Goal: Navigation & Orientation: Find specific page/section

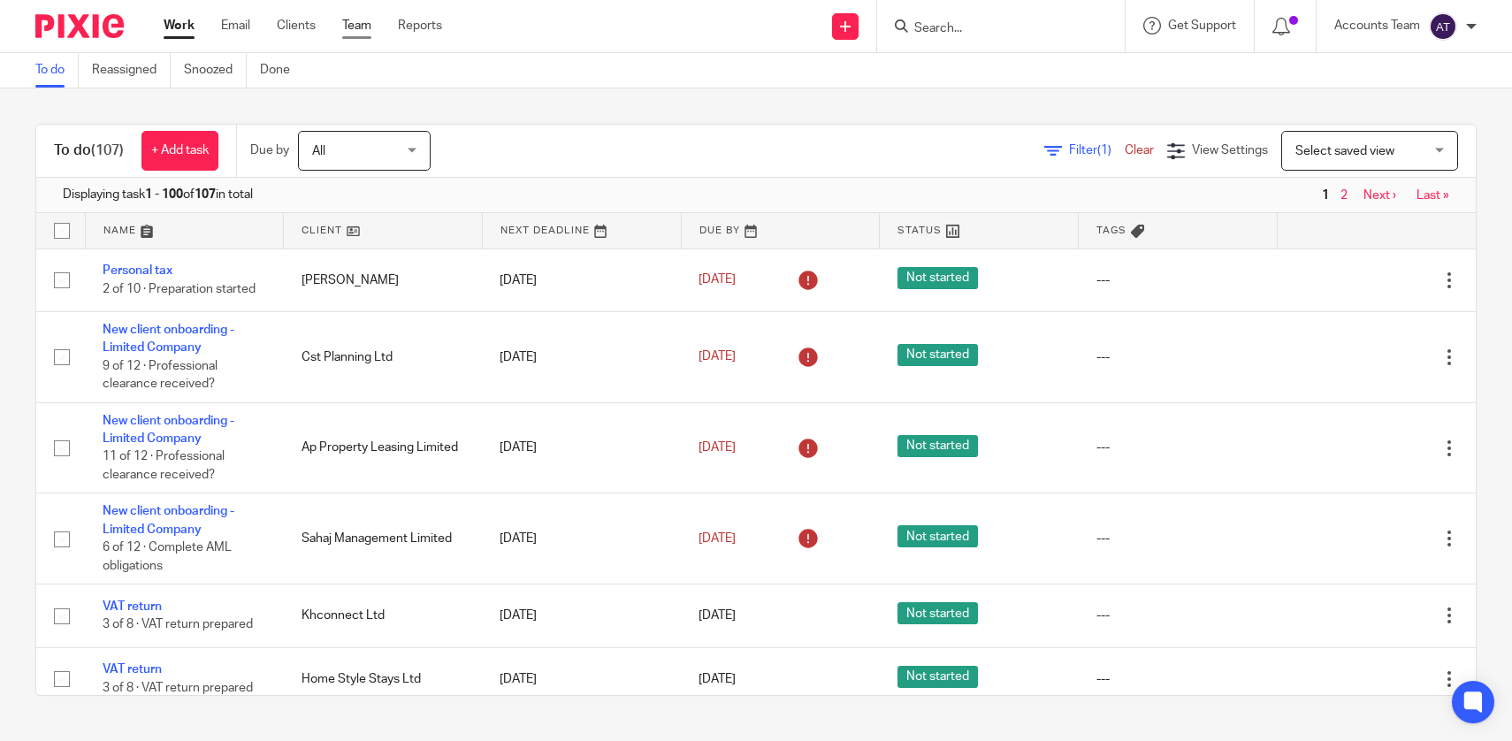
click at [363, 27] on link "Team" at bounding box center [356, 26] width 29 height 18
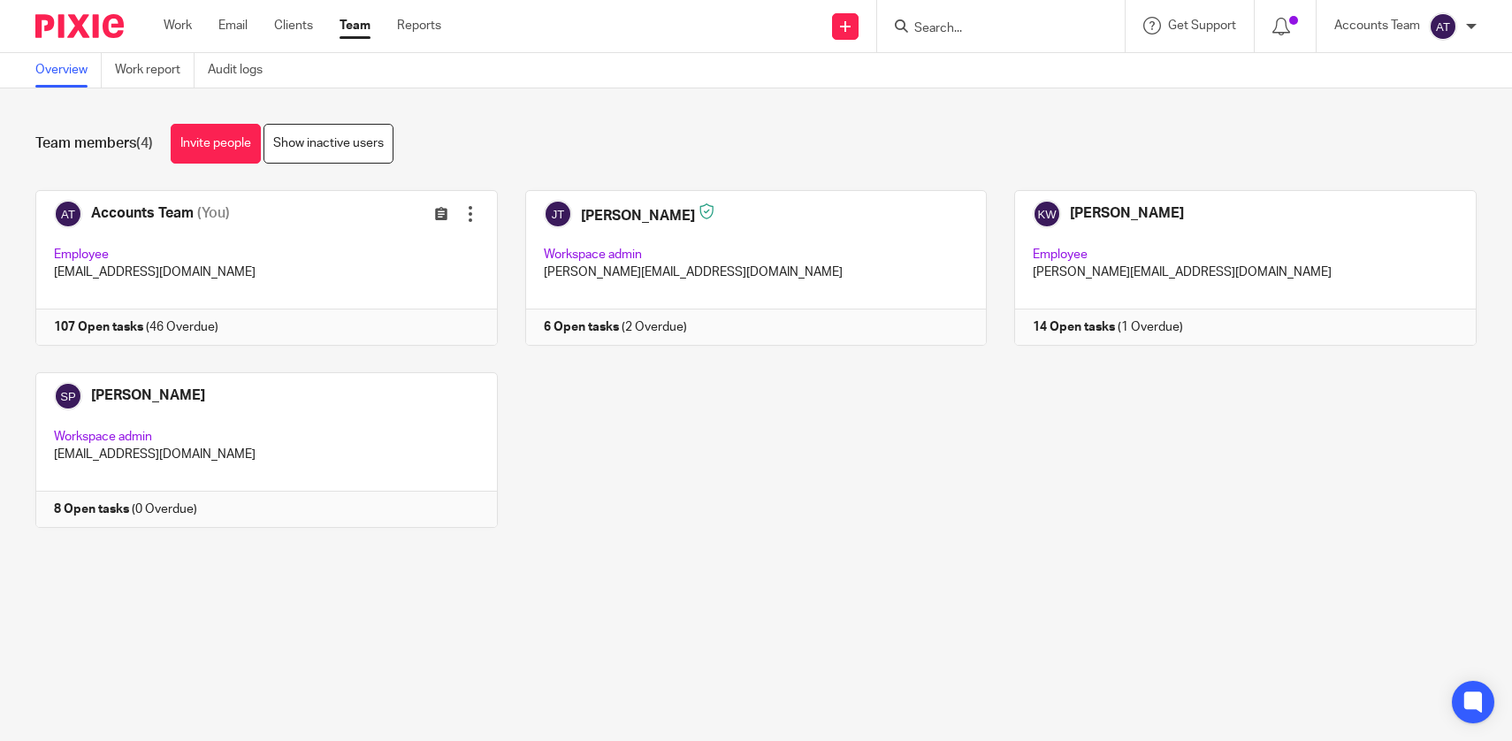
click at [627, 589] on div "Team members (4) Invite people Show inactive users Invite team members Add invi…" at bounding box center [756, 338] width 1512 height 501
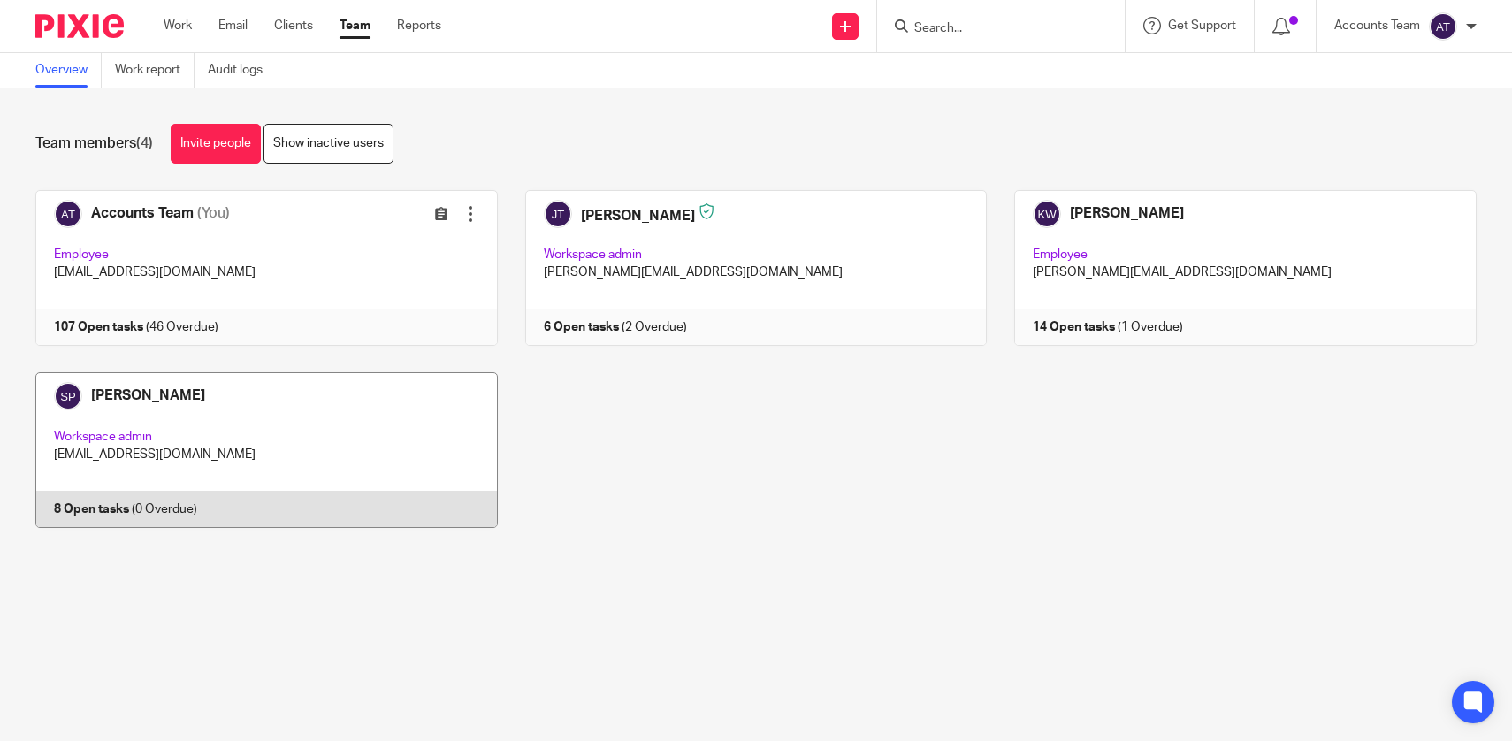
click at [369, 414] on link at bounding box center [253, 450] width 490 height 156
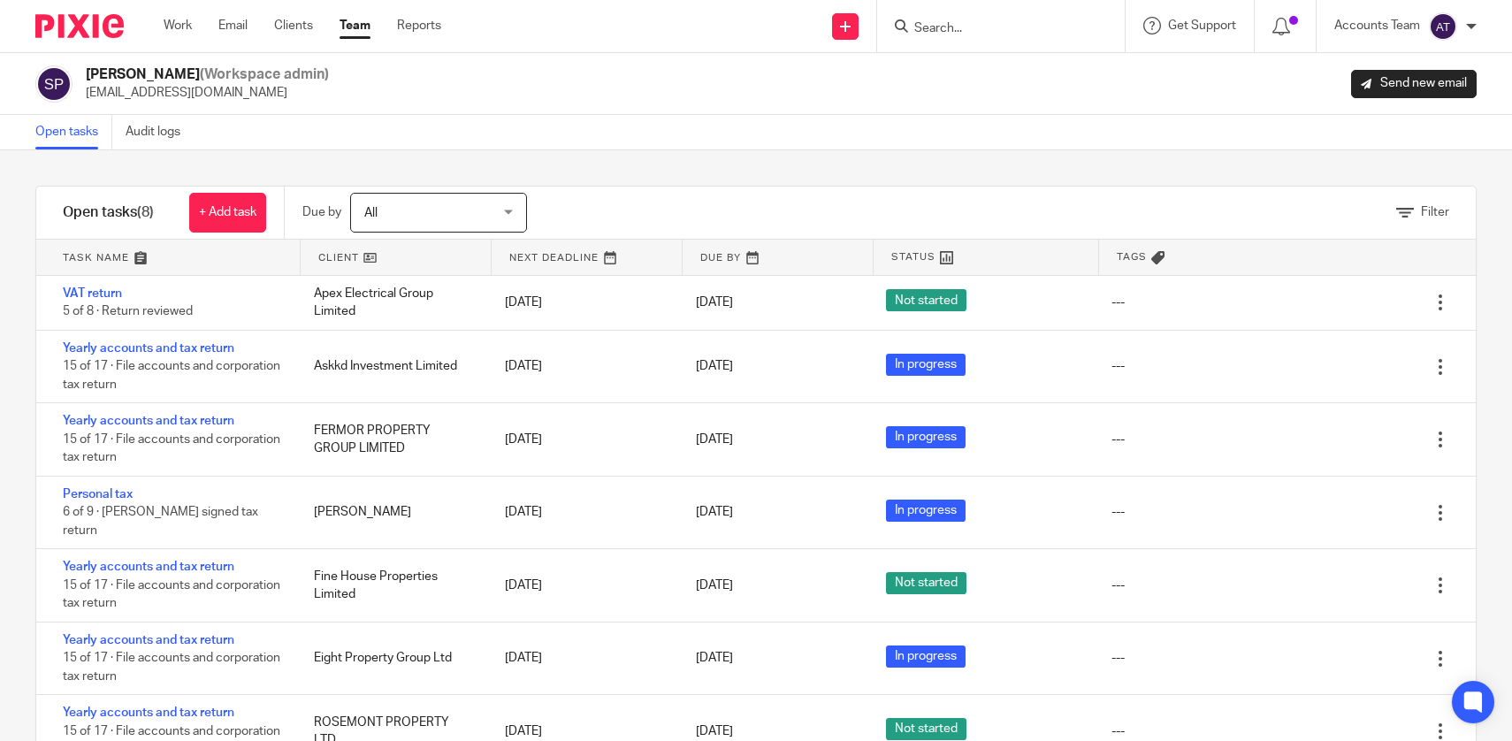
click at [638, 202] on div "Filter" at bounding box center [1023, 213] width 905 height 52
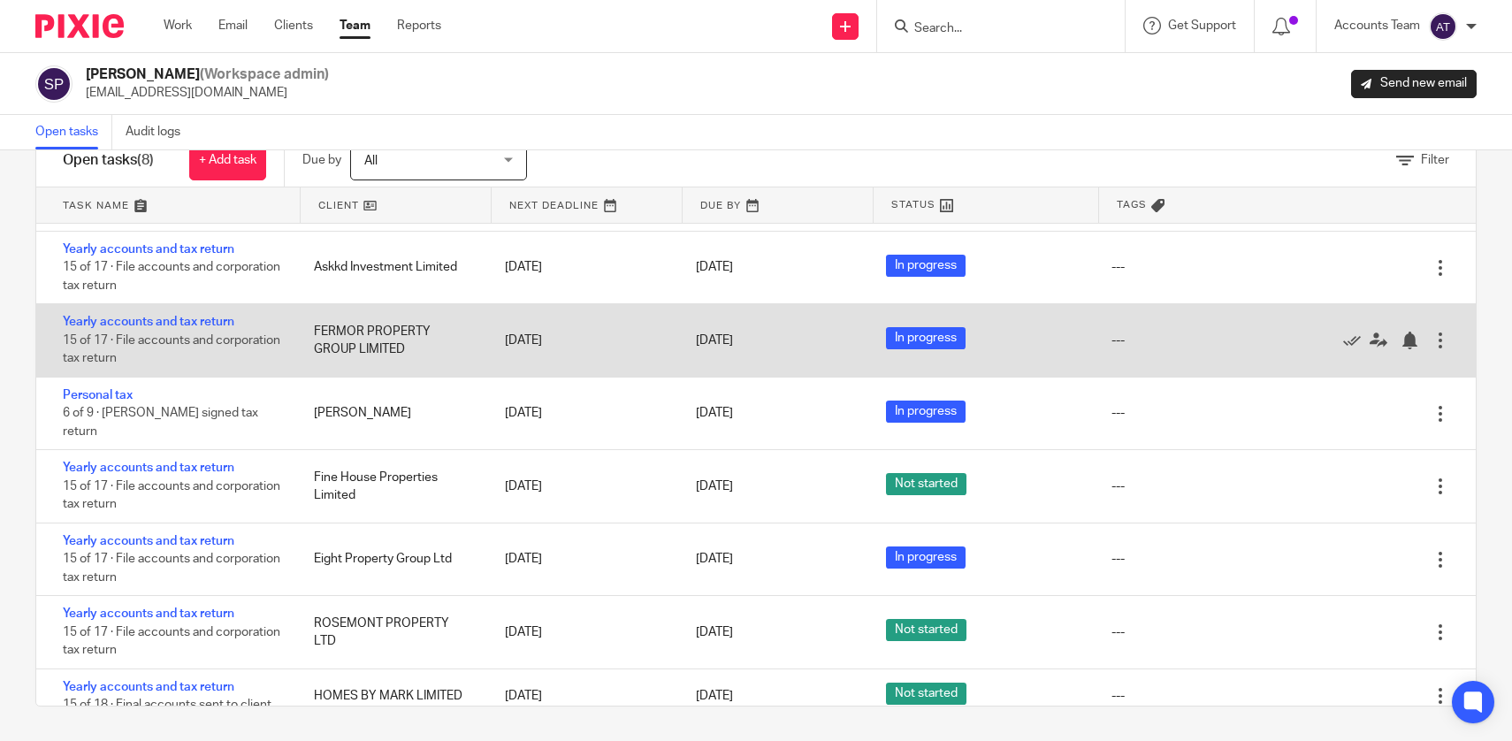
scroll to position [56, 0]
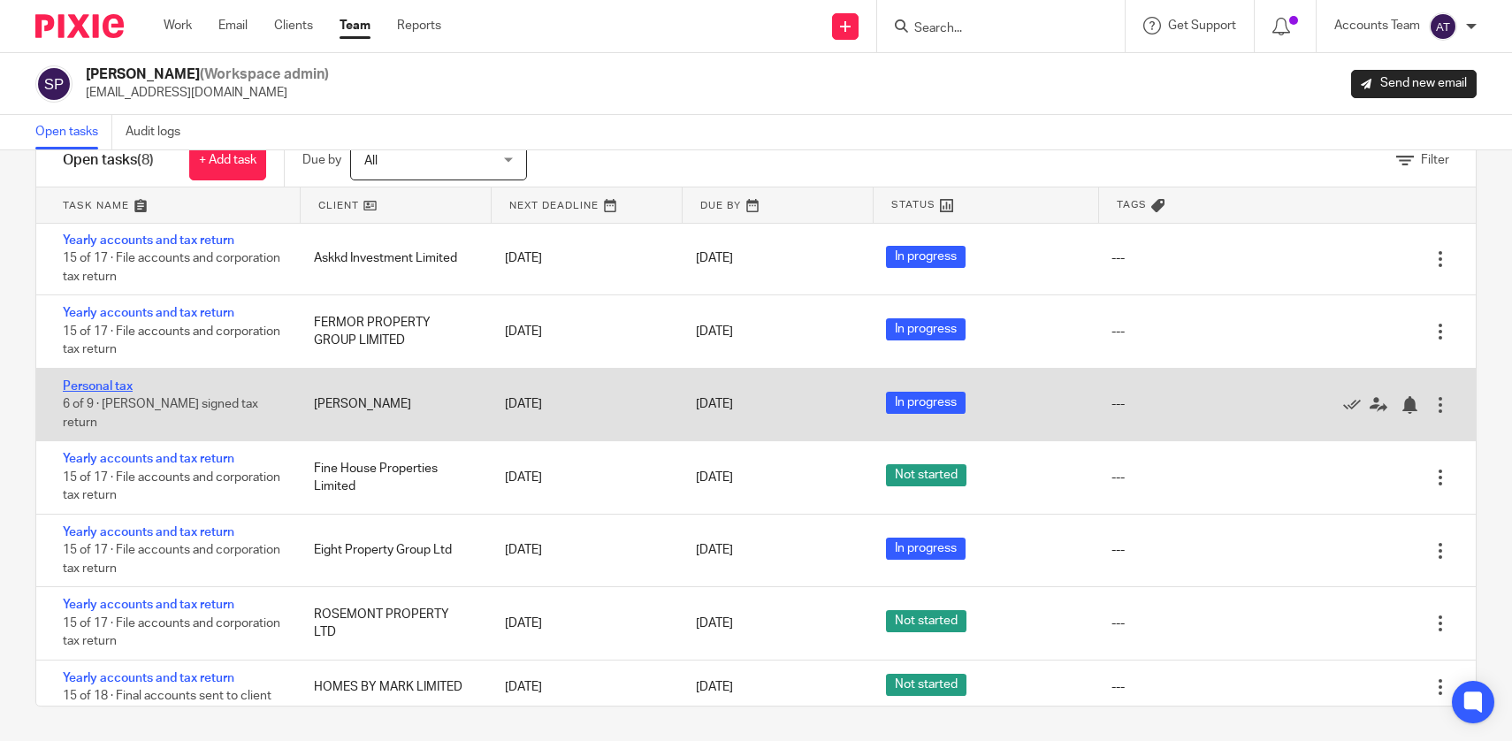
click at [122, 389] on link "Personal tax" at bounding box center [98, 386] width 70 height 12
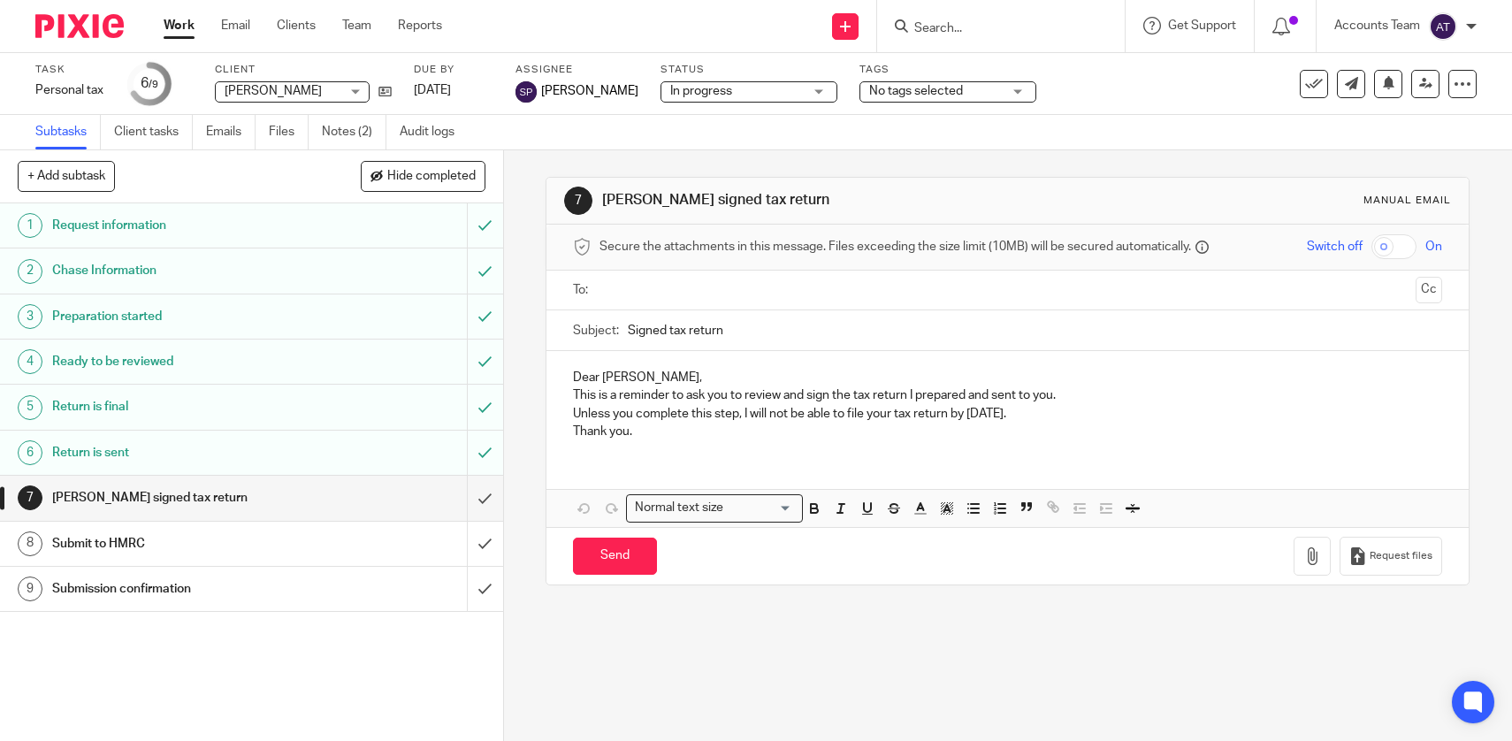
click at [189, 22] on link "Work" at bounding box center [179, 26] width 31 height 18
click at [362, 22] on link "Team" at bounding box center [356, 26] width 29 height 18
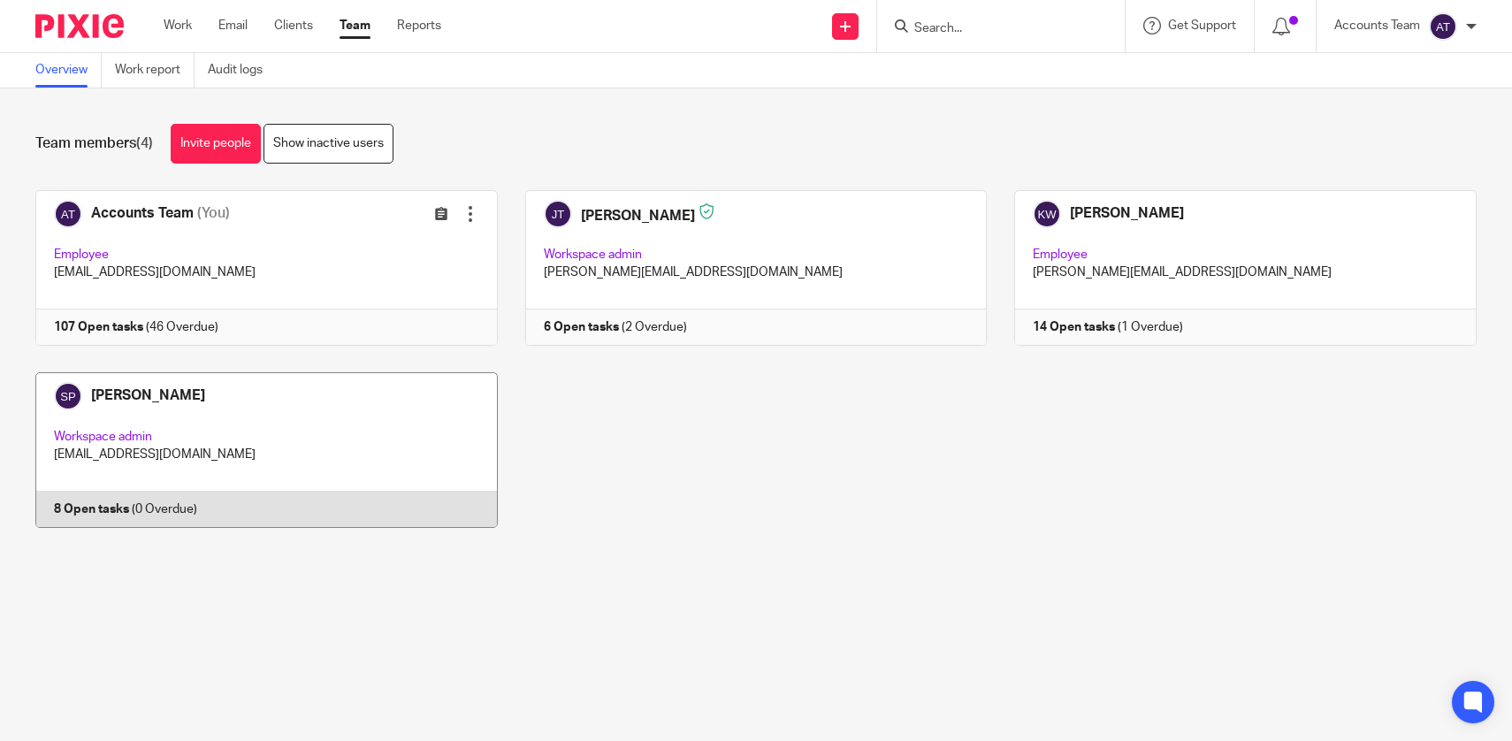
click at [296, 475] on link at bounding box center [253, 450] width 490 height 156
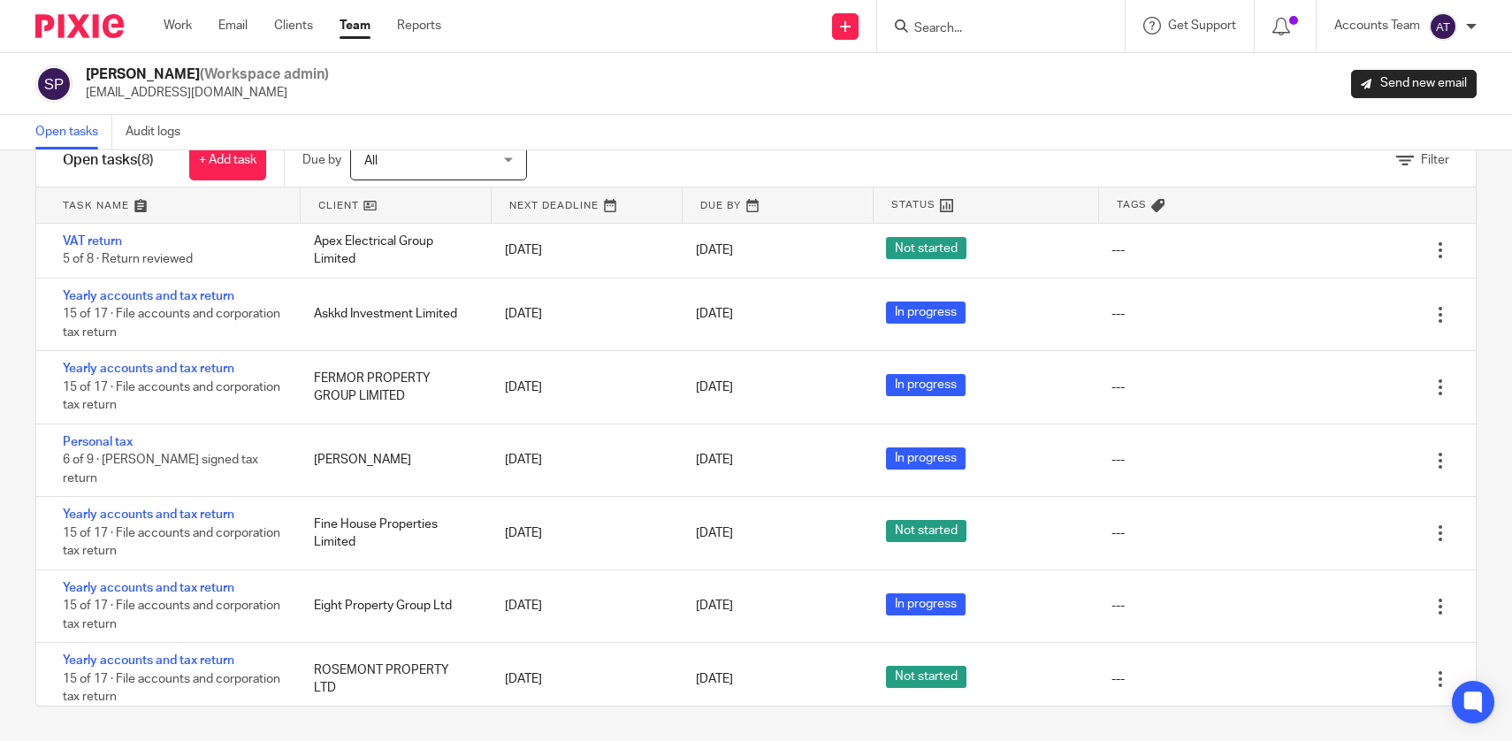
click at [359, 34] on link "Team" at bounding box center [355, 26] width 31 height 18
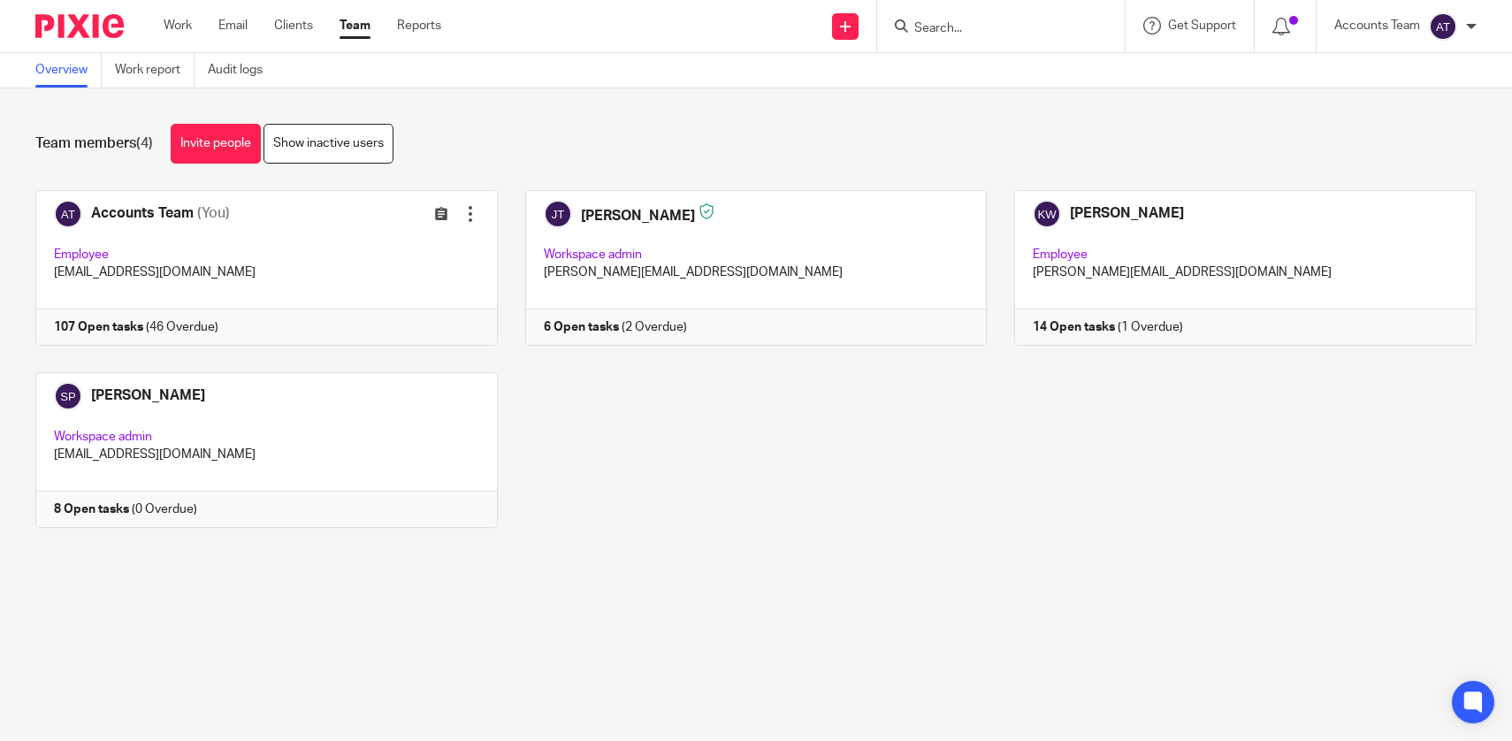
click at [624, 439] on div "Accounts Team (You) Edit user Transfer Employee [EMAIL_ADDRESS][DOMAIN_NAME] 10…" at bounding box center [742, 372] width 1469 height 364
click at [360, 27] on link "Team" at bounding box center [355, 26] width 31 height 18
click at [343, 20] on link "Team" at bounding box center [355, 26] width 31 height 18
click at [646, 356] on div "Accounts Team (You) Edit user Transfer Employee [EMAIL_ADDRESS][DOMAIN_NAME] 10…" at bounding box center [742, 372] width 1469 height 364
click at [346, 29] on link "Team" at bounding box center [355, 26] width 31 height 18
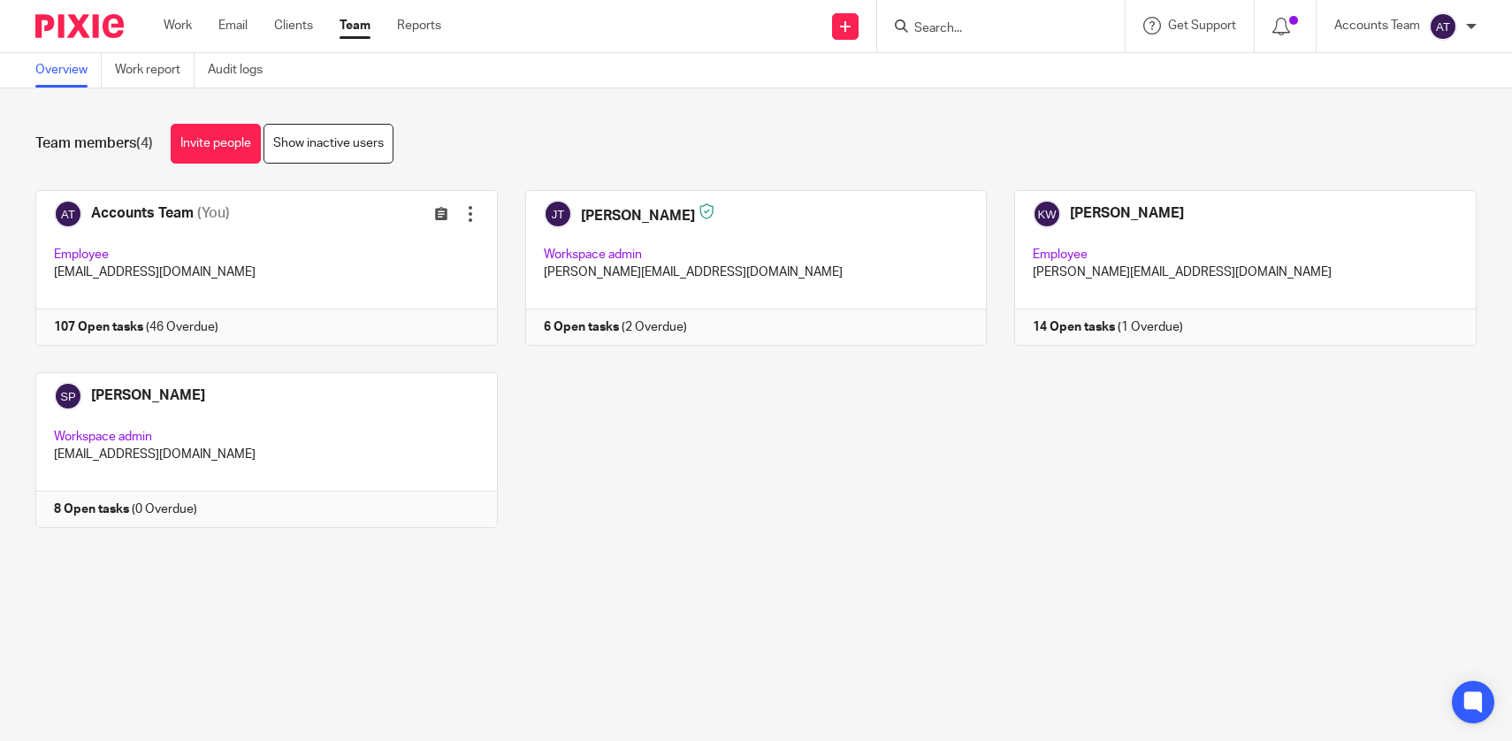
click at [369, 30] on link "Team" at bounding box center [355, 26] width 31 height 18
click at [743, 495] on div "Accounts Team (You) Edit user Transfer Employee [EMAIL_ADDRESS][DOMAIN_NAME] 10…" at bounding box center [742, 372] width 1469 height 364
click at [347, 25] on link "Team" at bounding box center [355, 26] width 31 height 18
